Goal: Information Seeking & Learning: Learn about a topic

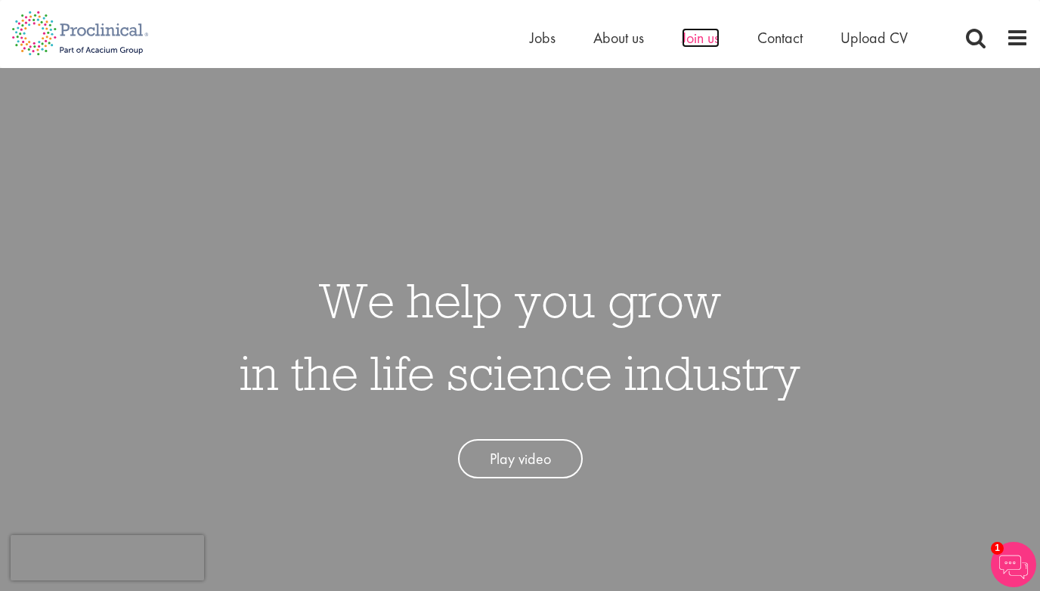
click at [703, 36] on span "Join us" at bounding box center [701, 38] width 38 height 20
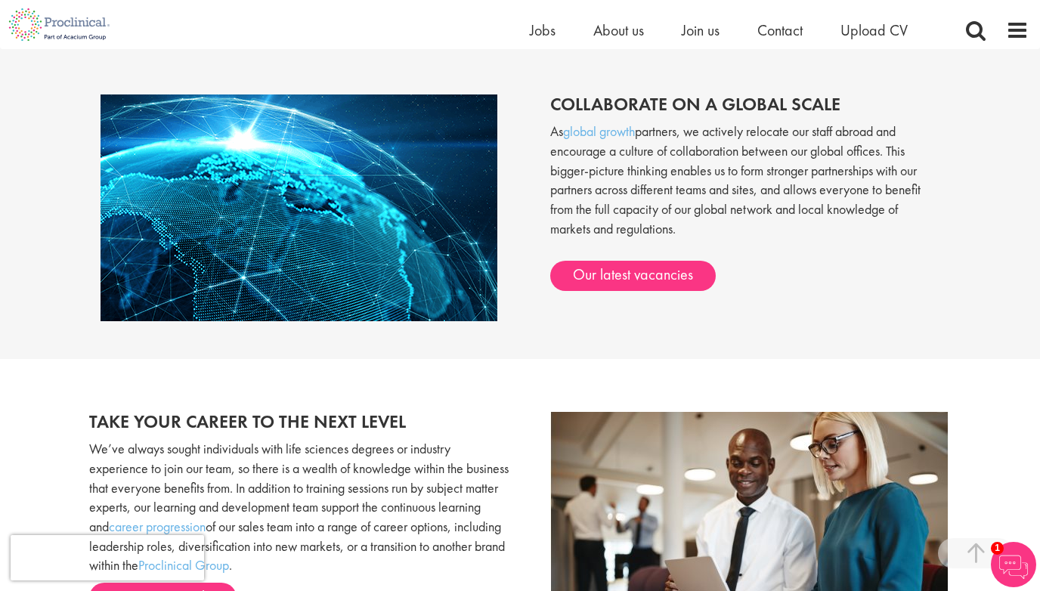
scroll to position [1108, 0]
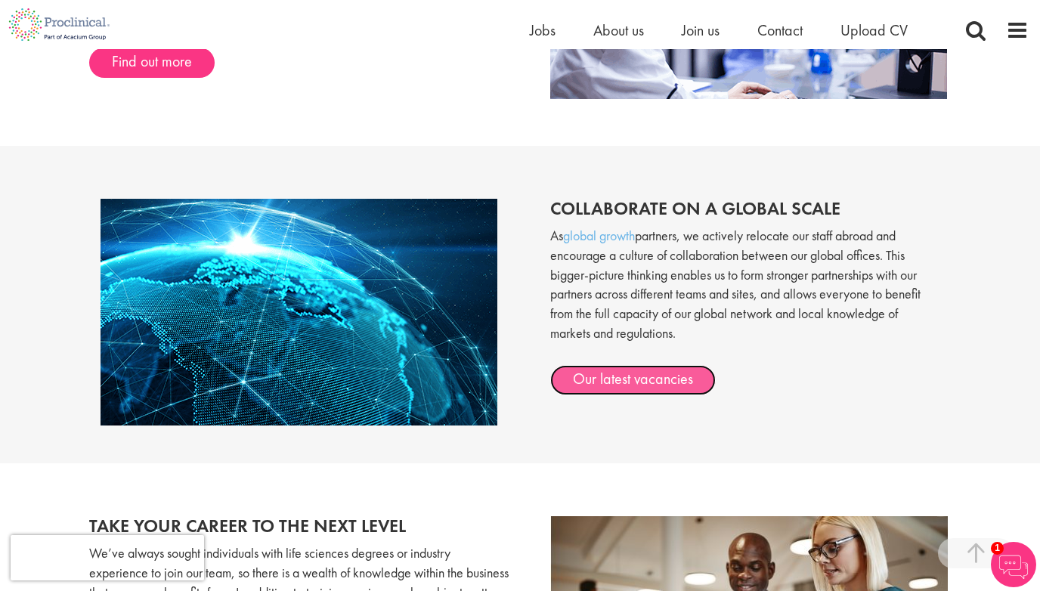
click at [611, 378] on link "Our latest vacancies" at bounding box center [632, 380] width 165 height 30
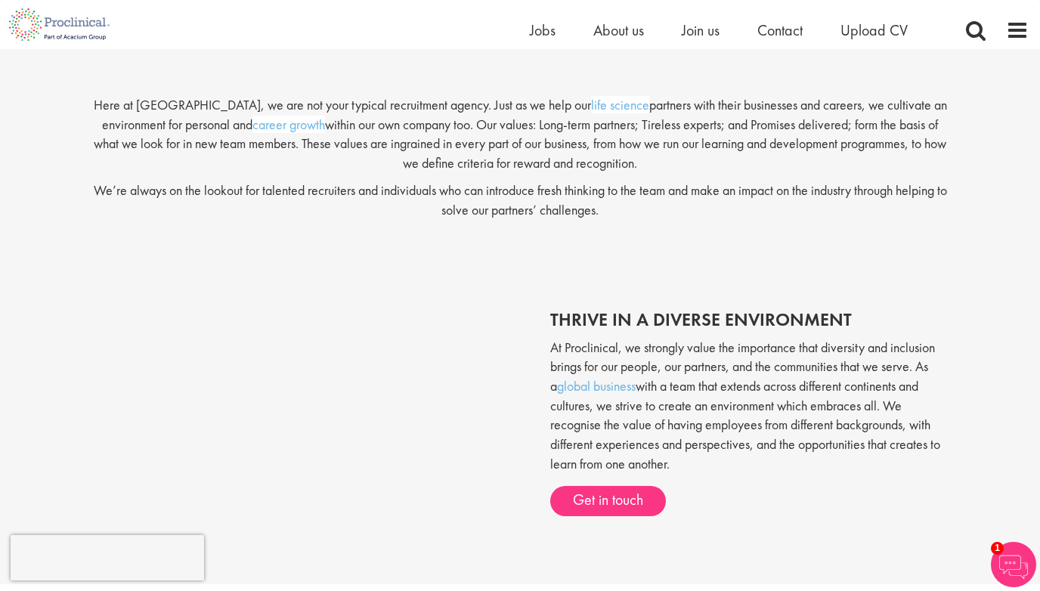
scroll to position [0, 0]
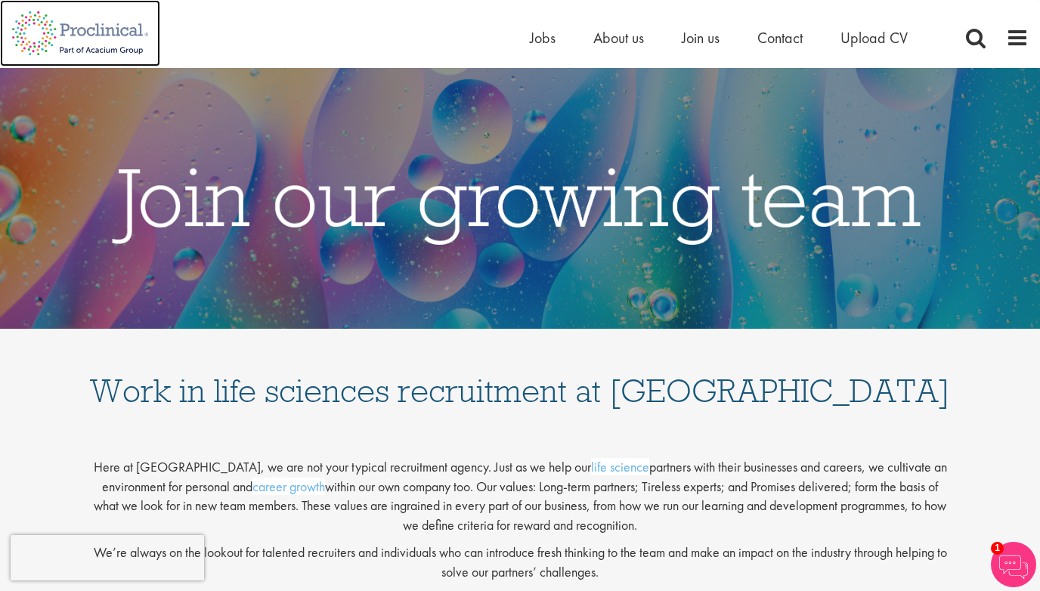
click at [118, 36] on img at bounding box center [80, 33] width 160 height 66
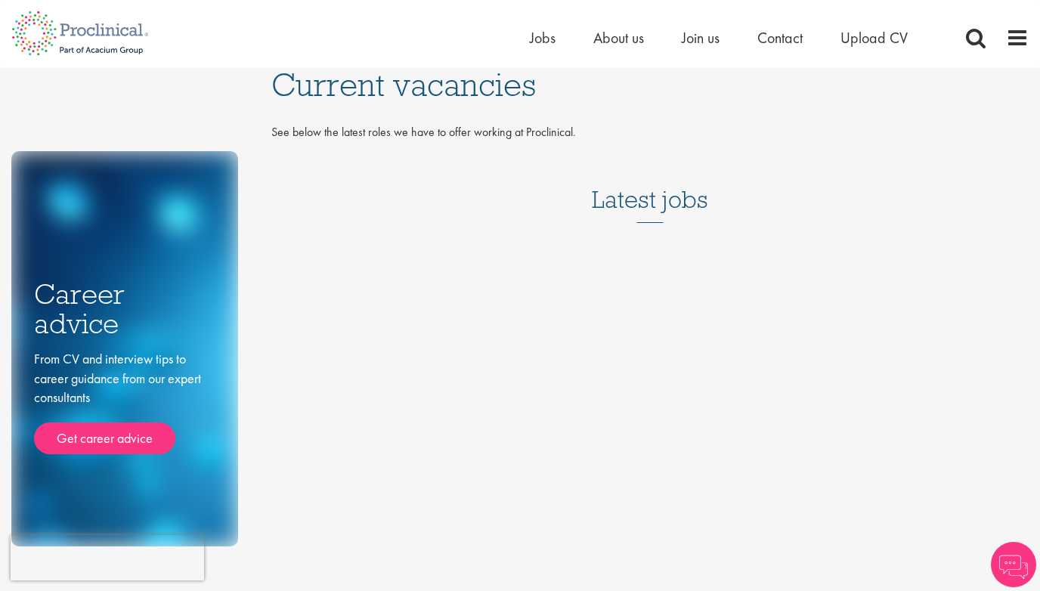
click at [632, 209] on h3 "Latest jobs" at bounding box center [650, 186] width 116 height 74
click at [595, 302] on div "Career advice From CV and interview tips to career guidance from our expert con…" at bounding box center [520, 307] width 1040 height 478
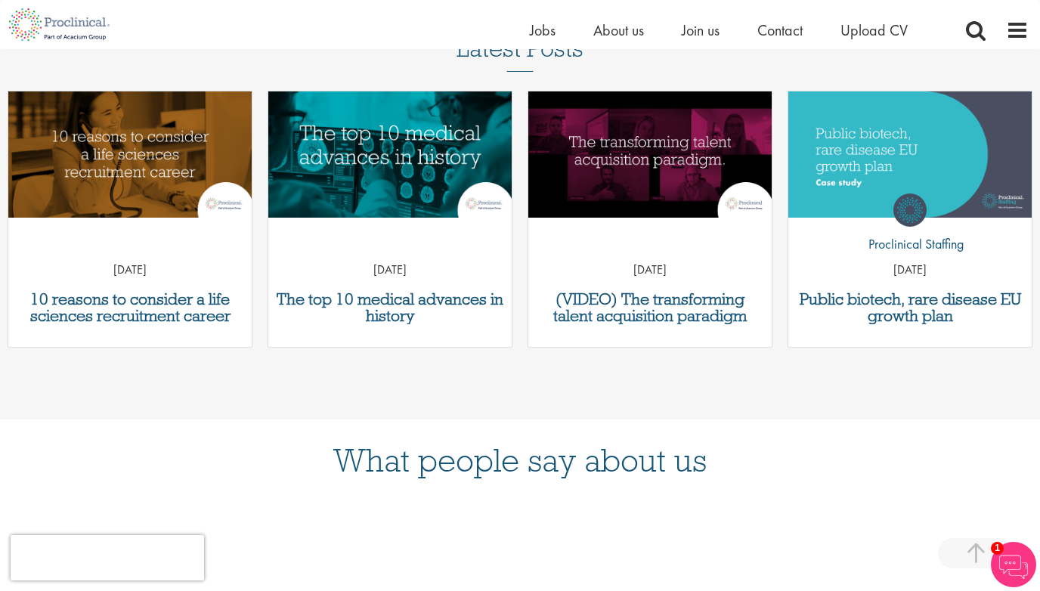
scroll to position [668, 0]
